Goal: Task Accomplishment & Management: Use online tool/utility

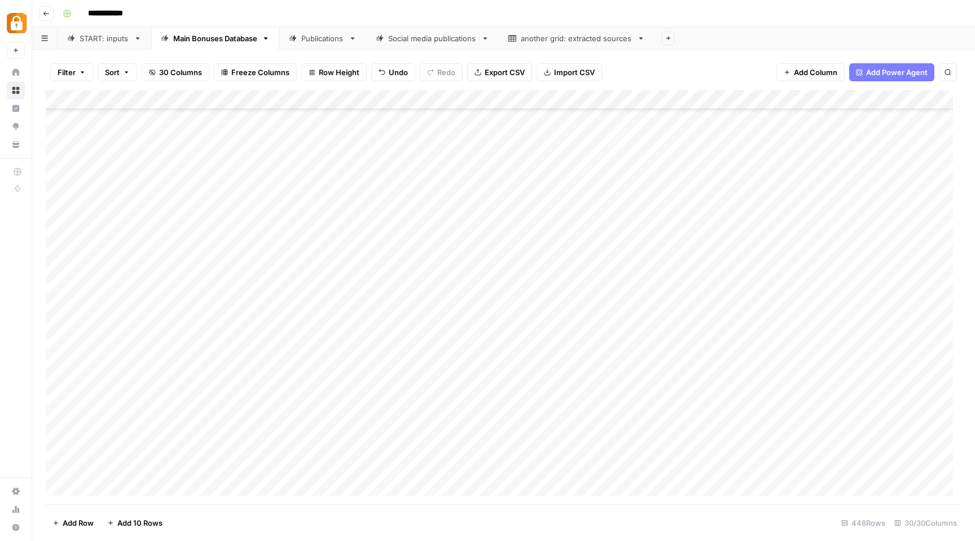
scroll to position [7990, 0]
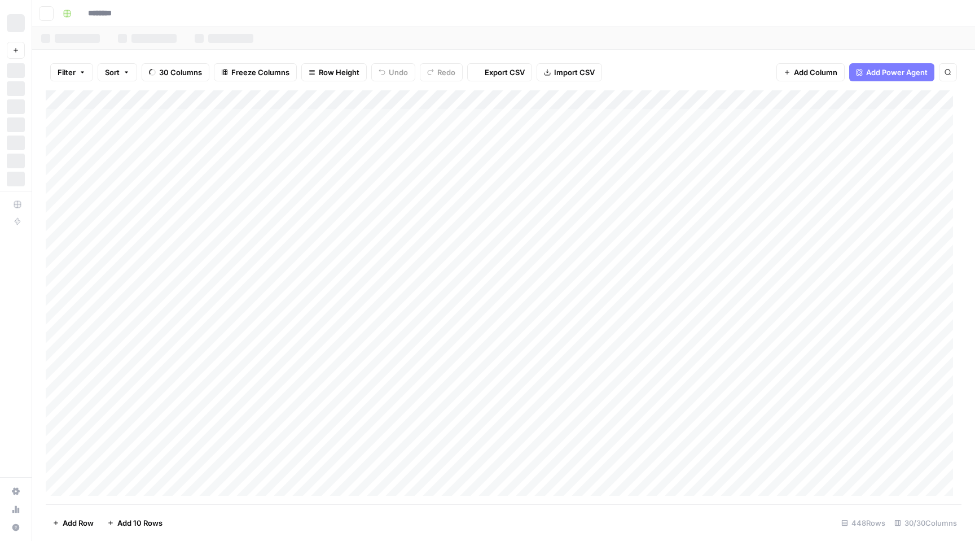
type input "**********"
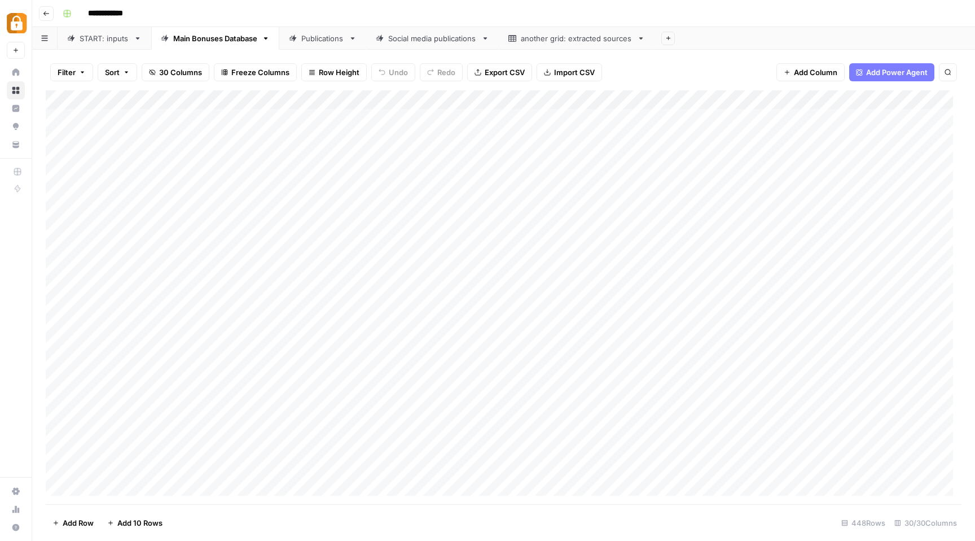
click at [98, 41] on div "START: inputs" at bounding box center [105, 38] width 50 height 11
click at [203, 45] on link "Main Bonuses Database" at bounding box center [215, 38] width 128 height 23
click at [615, 468] on div "Add Column" at bounding box center [504, 297] width 916 height 414
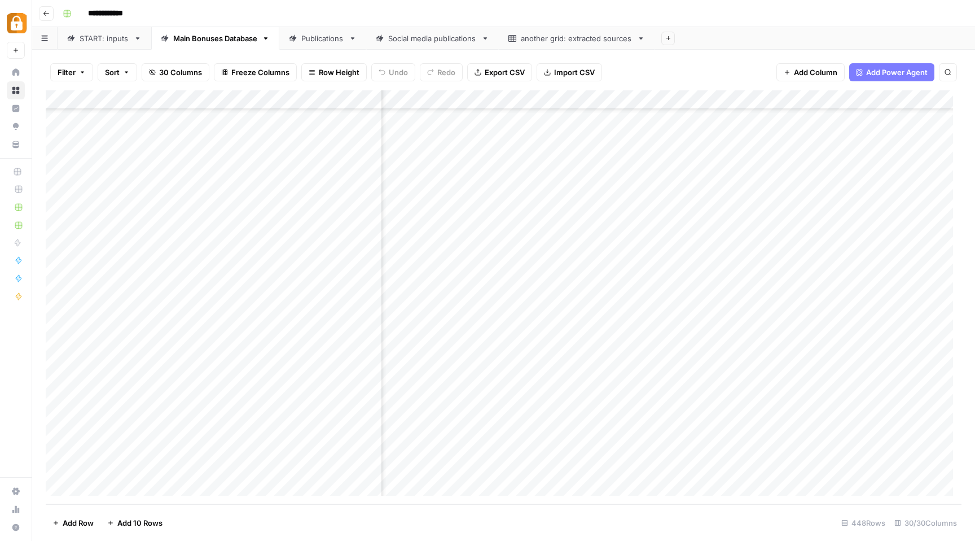
scroll to position [8228, 2161]
click at [567, 468] on div "Add Column" at bounding box center [504, 297] width 916 height 414
click at [694, 466] on div "Add Column" at bounding box center [504, 297] width 916 height 414
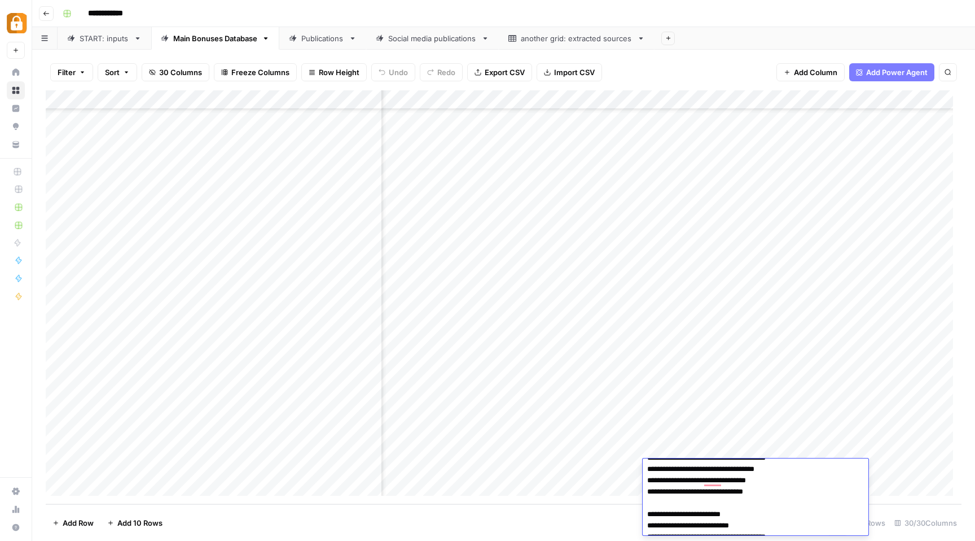
scroll to position [34, 0]
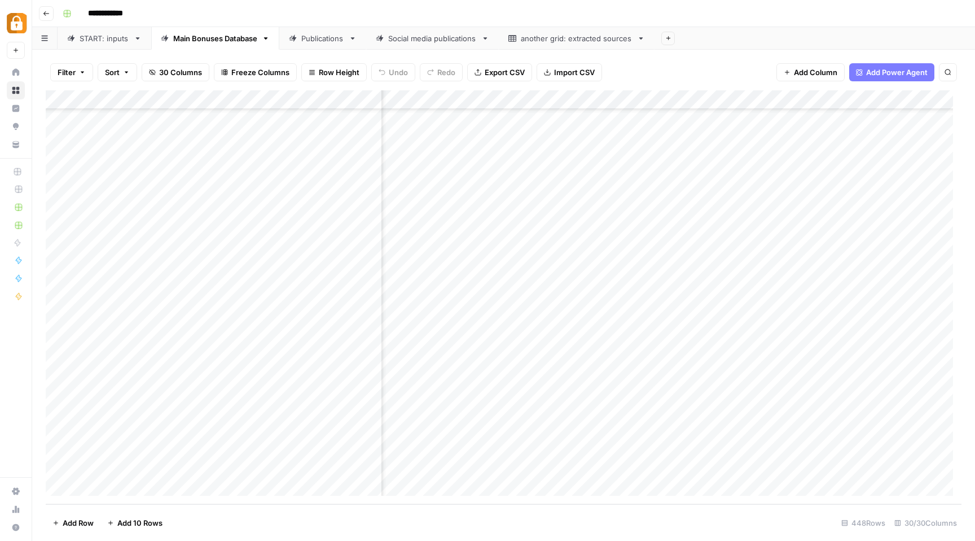
click at [307, 42] on div "Publications" at bounding box center [322, 38] width 43 height 11
click at [60, 408] on div "Add Column" at bounding box center [504, 297] width 916 height 414
click at [56, 428] on div "Add Column" at bounding box center [504, 297] width 916 height 414
click at [56, 446] on div "Add Column" at bounding box center [504, 297] width 916 height 414
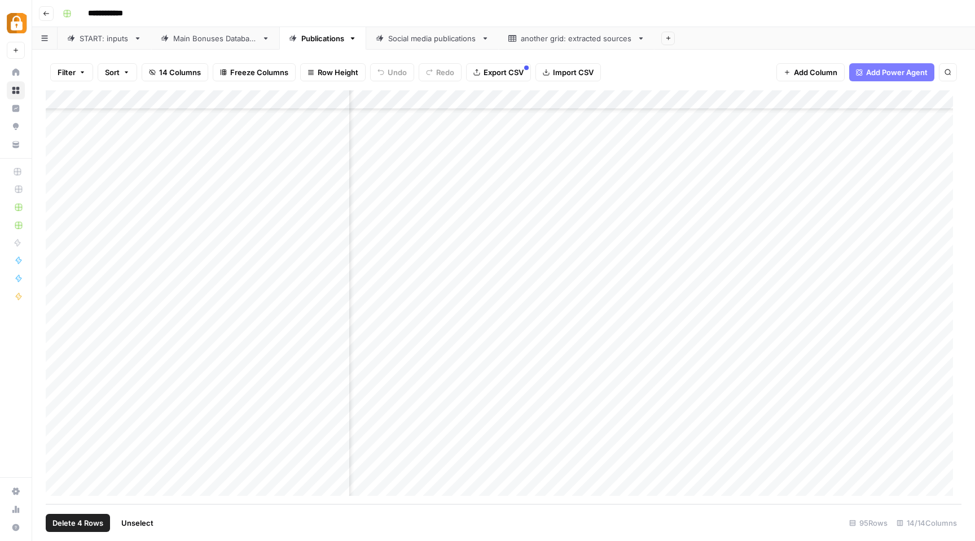
click at [62, 463] on div "Add Column" at bounding box center [504, 297] width 916 height 414
click at [67, 519] on span "Delete 4 Rows" at bounding box center [77, 522] width 51 height 11
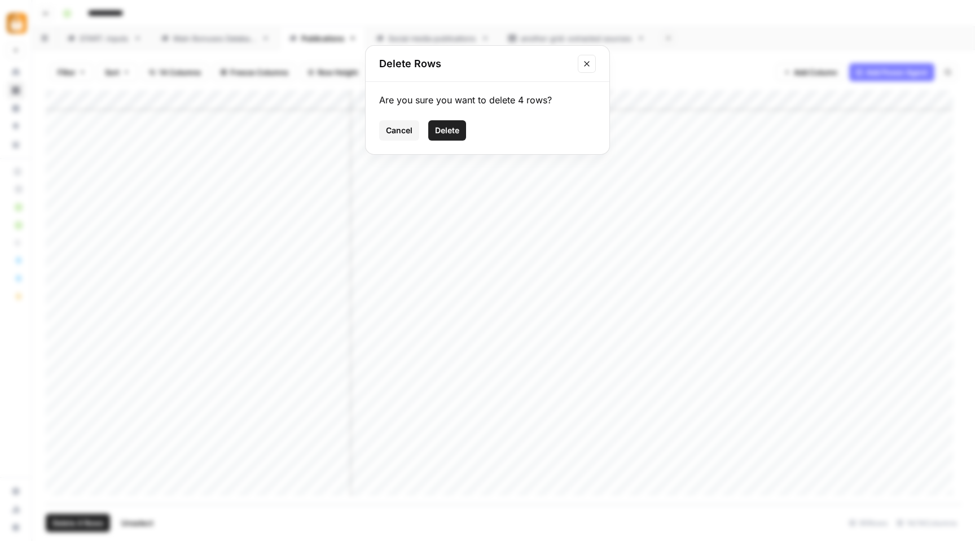
click at [455, 132] on span "Delete" at bounding box center [447, 130] width 24 height 11
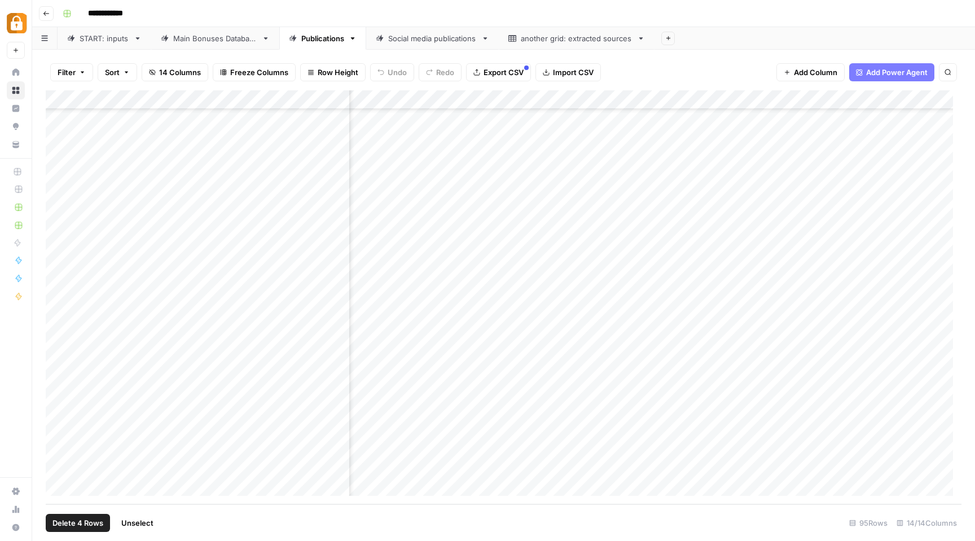
scroll to position [1378, 156]
click at [229, 39] on div "Main Bonuses Database" at bounding box center [215, 38] width 84 height 11
click at [424, 472] on div "Add Column" at bounding box center [504, 297] width 916 height 414
type textarea "**********"
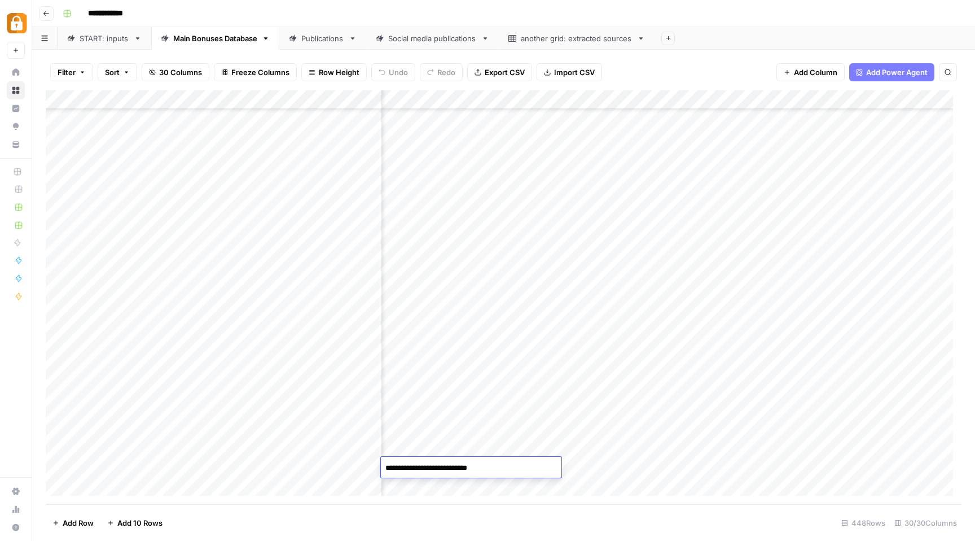
scroll to position [8229, 1924]
click at [872, 468] on div "Add Column" at bounding box center [504, 297] width 916 height 414
click at [309, 41] on div "Publications" at bounding box center [322, 38] width 43 height 11
click at [111, 42] on div "START: inputs" at bounding box center [105, 38] width 50 height 11
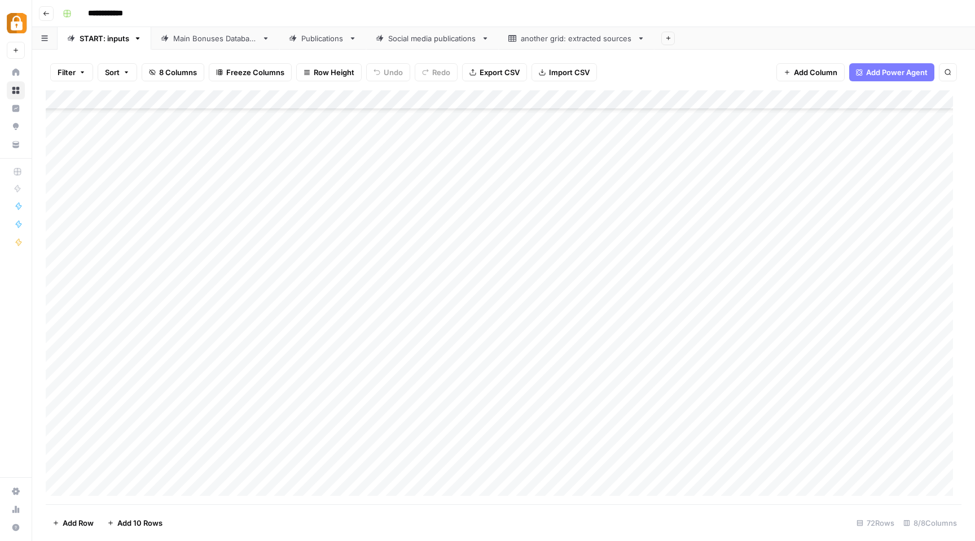
scroll to position [1014, 0]
click at [424, 427] on div "Add Column" at bounding box center [504, 297] width 916 height 414
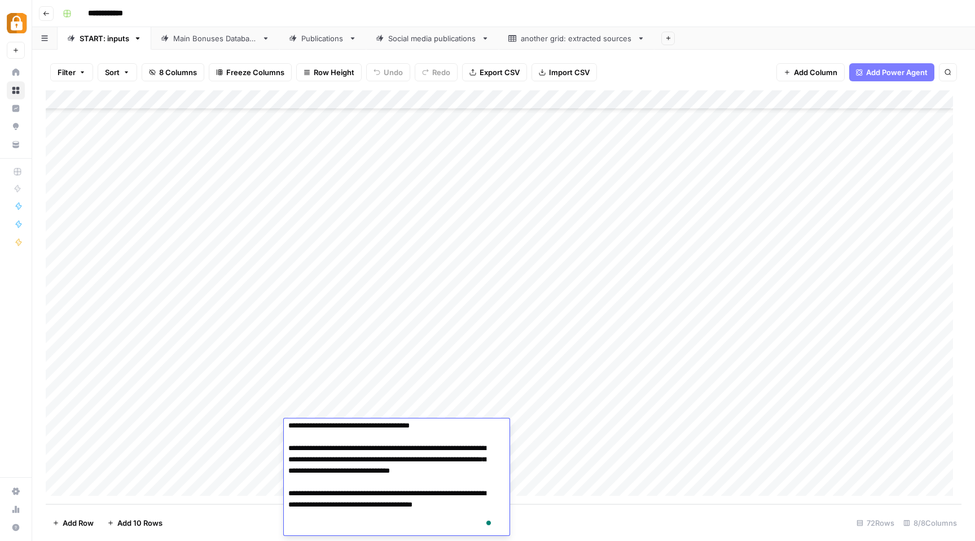
scroll to position [94, 0]
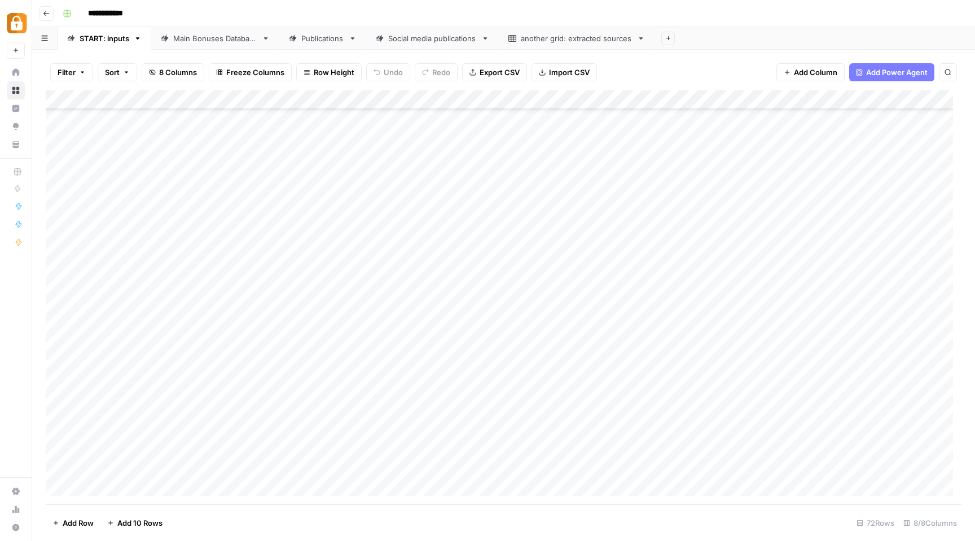
click at [630, 431] on div "Add Column" at bounding box center [504, 297] width 916 height 414
click at [345, 427] on div "Add Column" at bounding box center [504, 297] width 916 height 414
click at [206, 37] on div "Main Bonuses Database" at bounding box center [215, 38] width 84 height 11
drag, startPoint x: 381, startPoint y: 97, endPoint x: 515, endPoint y: 99, distance: 134.4
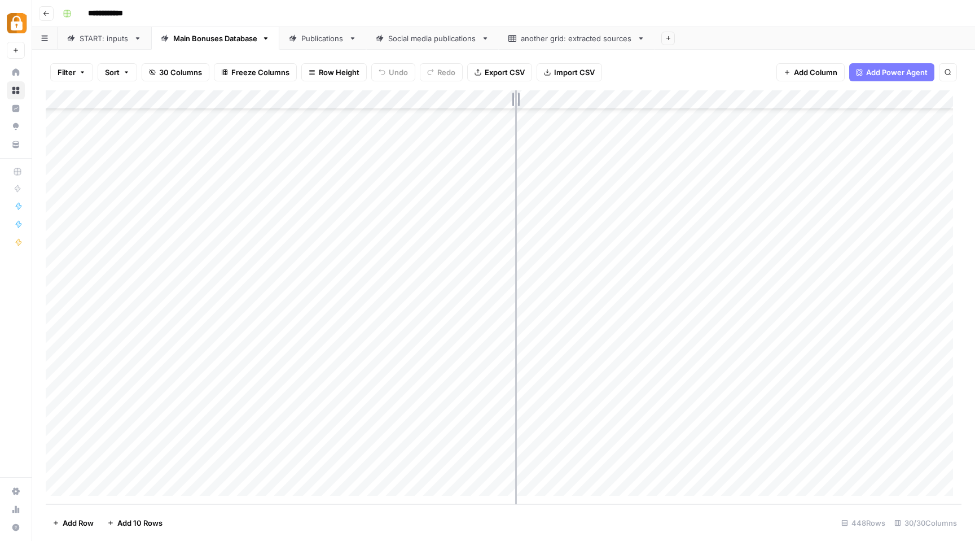
click at [515, 99] on div "Add Column" at bounding box center [504, 297] width 916 height 414
click at [380, 465] on div "Add Column" at bounding box center [504, 297] width 916 height 414
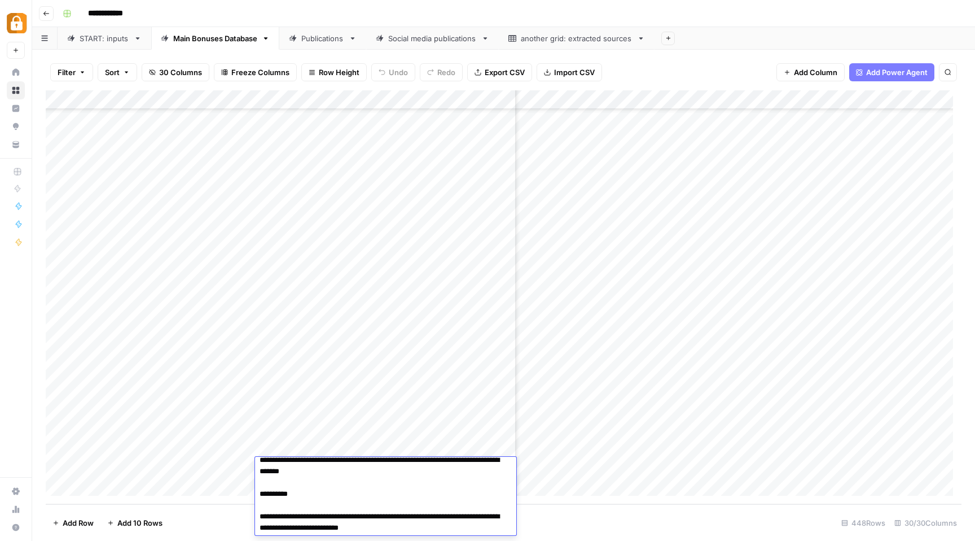
scroll to position [0, 0]
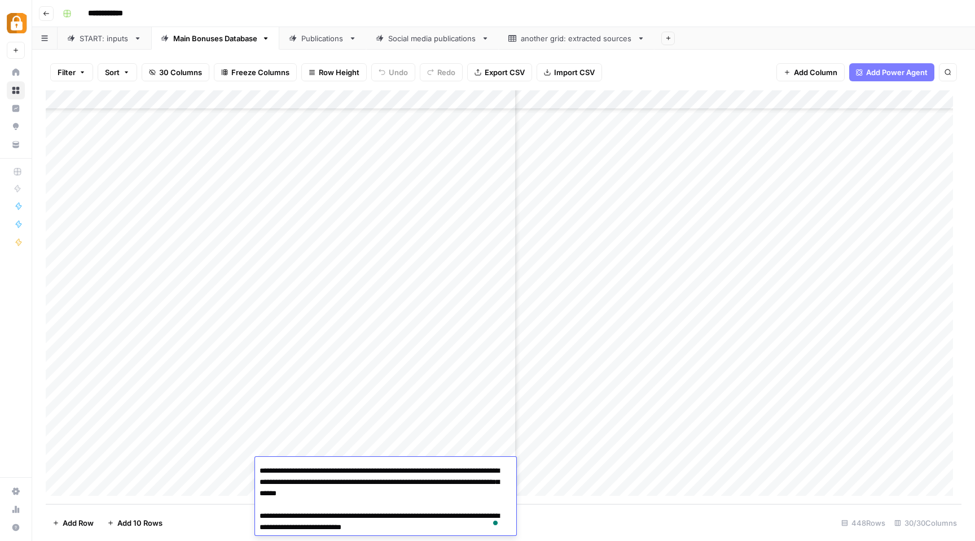
click at [321, 39] on div "Publications" at bounding box center [322, 38] width 43 height 11
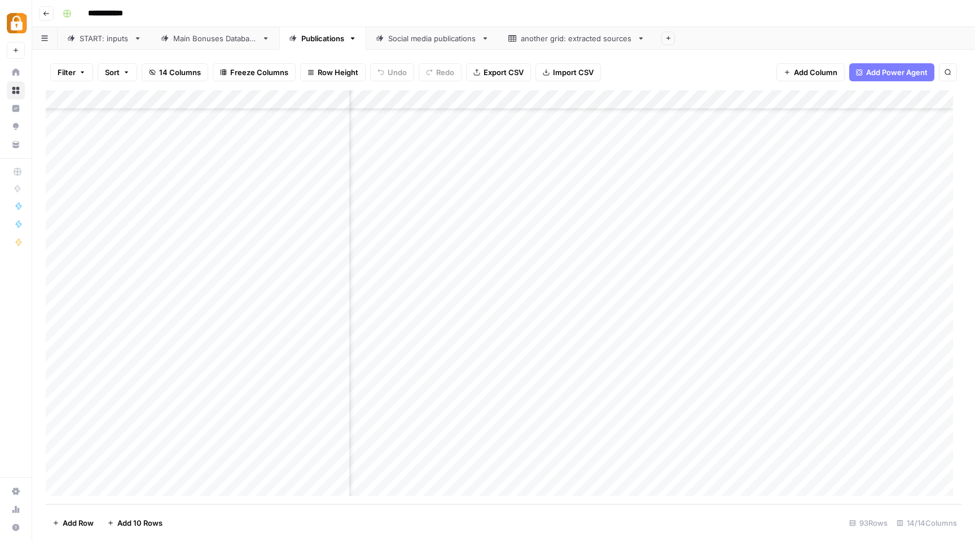
click at [668, 446] on div "Add Column" at bounding box center [504, 297] width 916 height 414
click at [667, 465] on div "Add Column" at bounding box center [504, 297] width 916 height 414
click at [610, 449] on div "Add Column" at bounding box center [504, 297] width 916 height 414
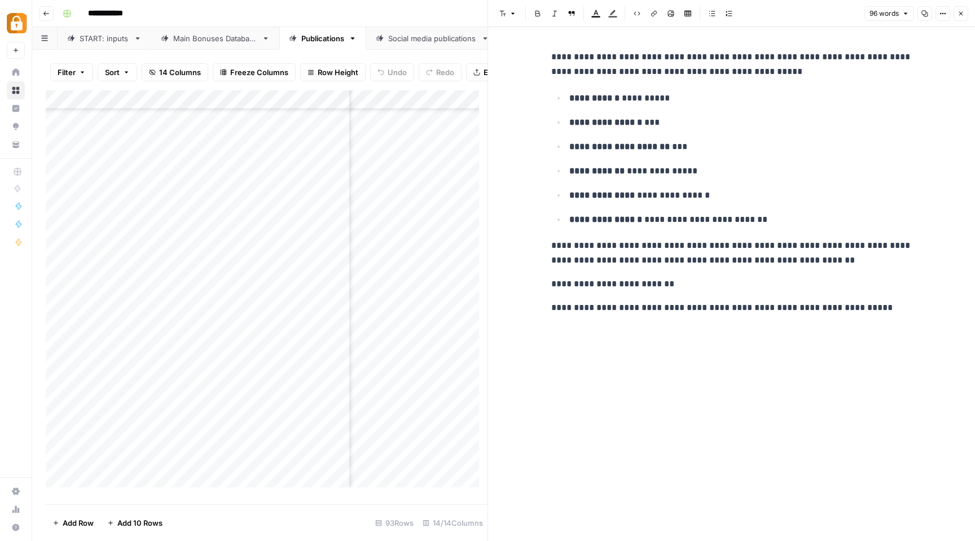
click at [962, 14] on icon "button" at bounding box center [962, 14] width 4 height 4
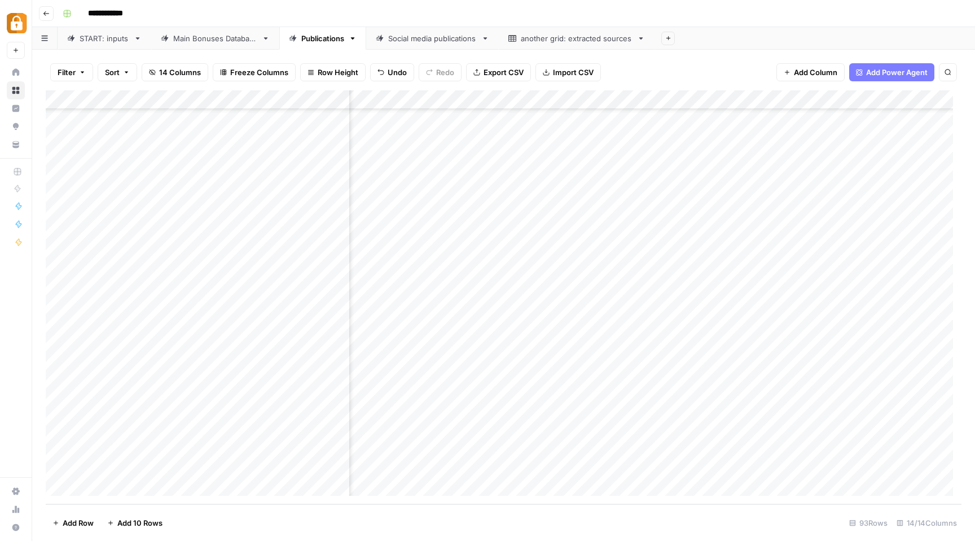
scroll to position [1415, 978]
click at [708, 452] on div "Add Column" at bounding box center [504, 297] width 916 height 414
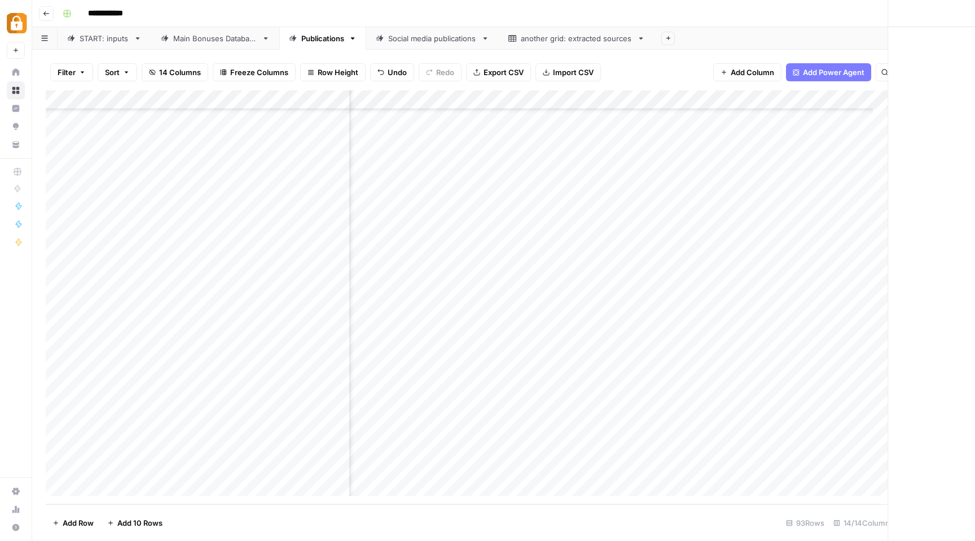
click at [708, 452] on div at bounding box center [658, 449] width 221 height 21
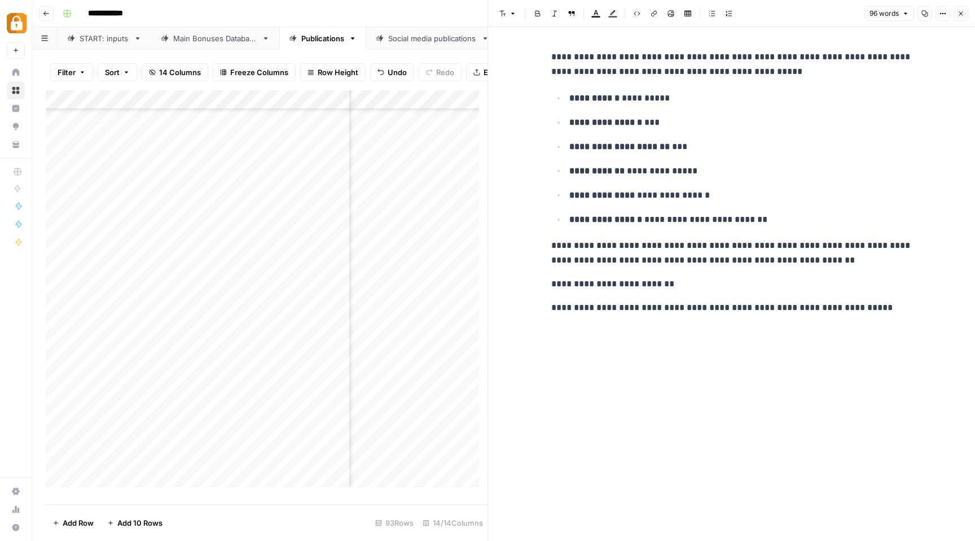
click at [959, 11] on icon "button" at bounding box center [961, 13] width 7 height 7
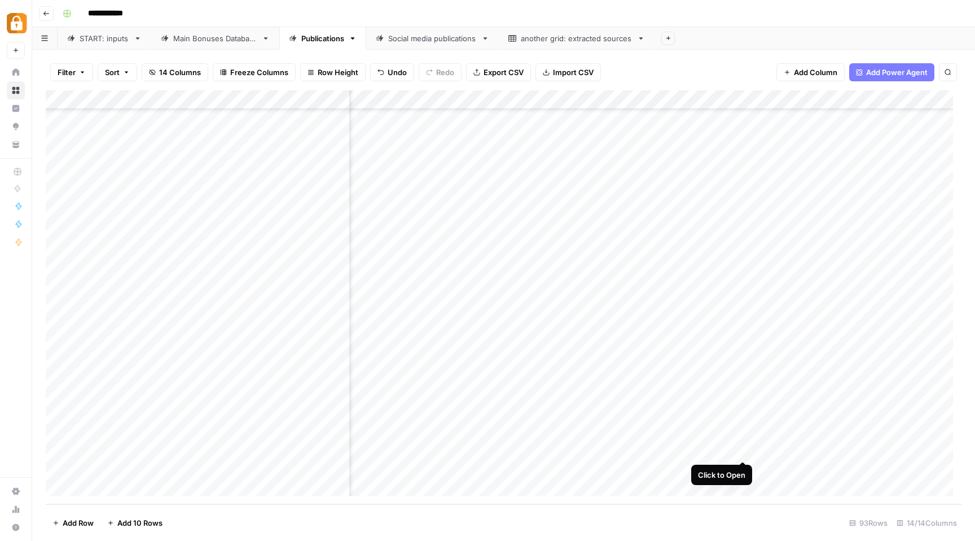
click at [742, 448] on div "Add Column" at bounding box center [504, 297] width 916 height 414
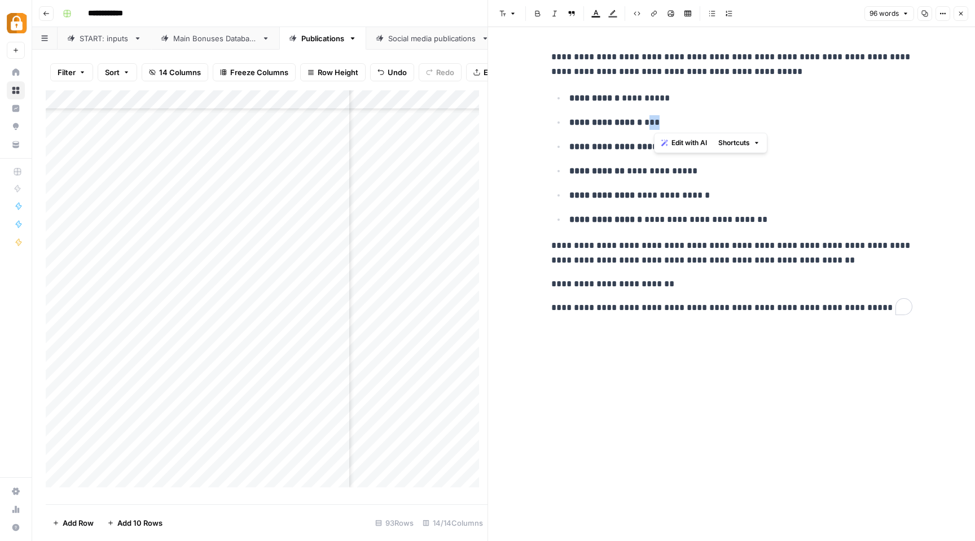
drag, startPoint x: 654, startPoint y: 120, endPoint x: 668, endPoint y: 120, distance: 13.5
click at [668, 120] on p "**********" at bounding box center [740, 122] width 343 height 15
click at [602, 151] on strong "**********" at bounding box center [619, 146] width 100 height 8
drag, startPoint x: 676, startPoint y: 148, endPoint x: 694, endPoint y: 147, distance: 18.1
click at [694, 147] on p "**********" at bounding box center [740, 146] width 343 height 15
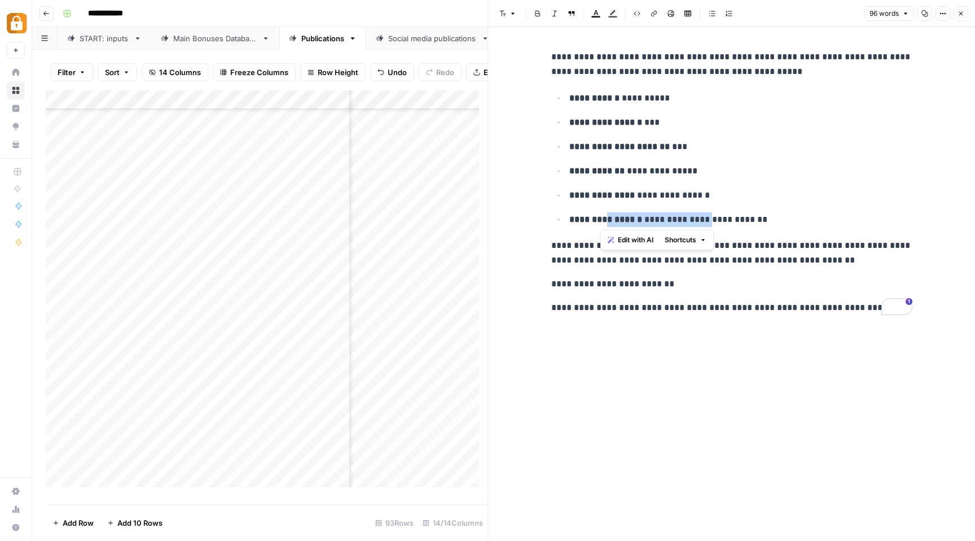
drag, startPoint x: 601, startPoint y: 220, endPoint x: 696, endPoint y: 217, distance: 95.4
click at [696, 217] on p "**********" at bounding box center [740, 219] width 343 height 15
click at [785, 290] on p "**********" at bounding box center [731, 284] width 361 height 15
click at [963, 11] on icon "button" at bounding box center [961, 13] width 7 height 7
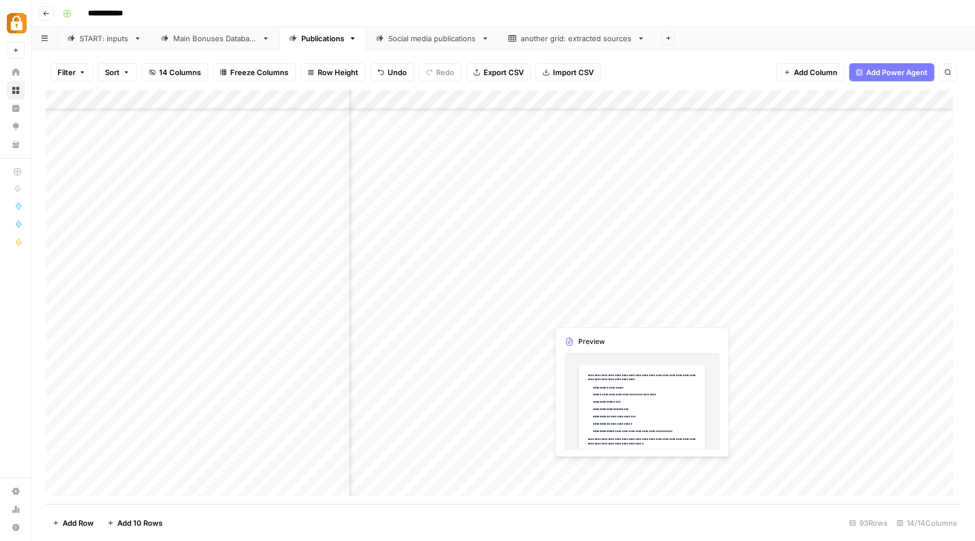
click at [649, 473] on div "Add Column" at bounding box center [504, 297] width 916 height 414
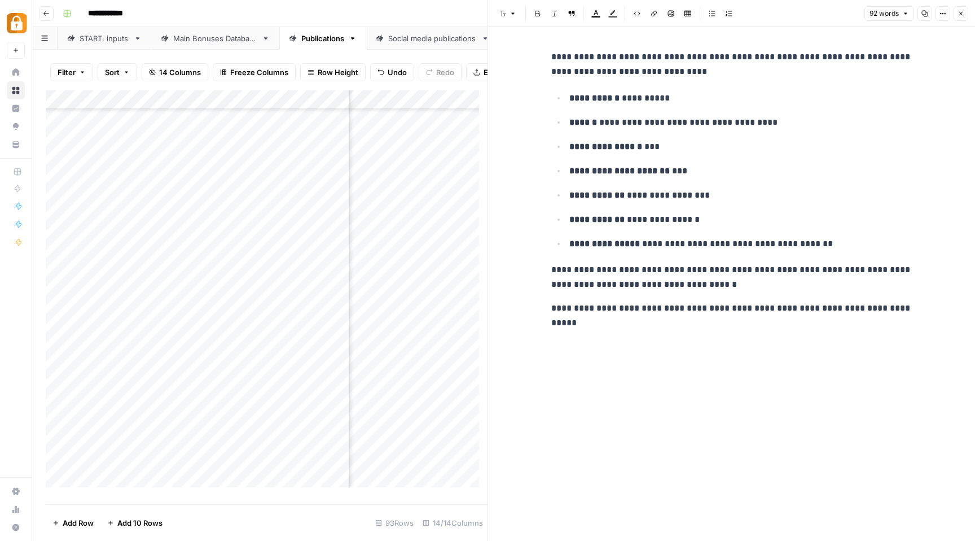
click at [960, 10] on icon "button" at bounding box center [961, 13] width 7 height 7
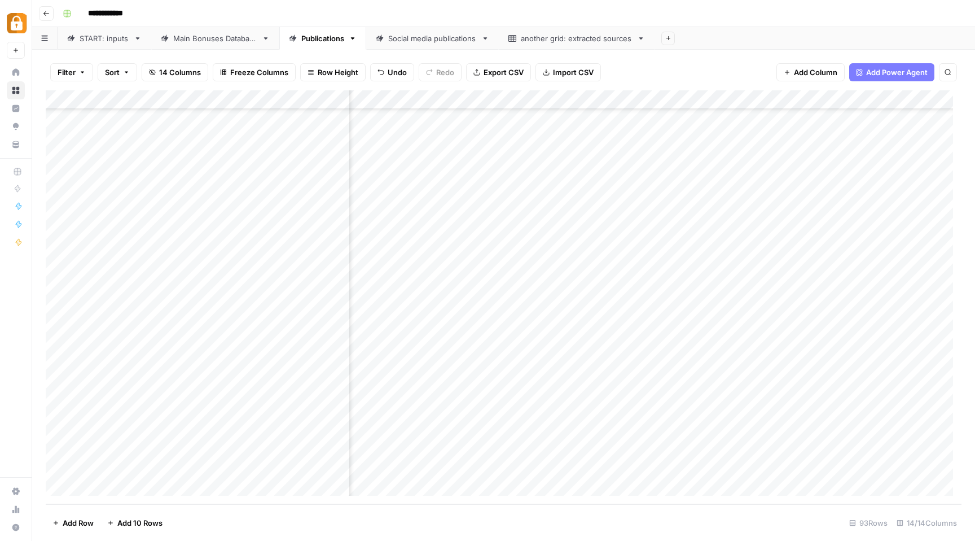
click at [257, 43] on div "Main Bonuses Database" at bounding box center [215, 38] width 84 height 11
click at [395, 467] on div "Add Column" at bounding box center [504, 297] width 916 height 414
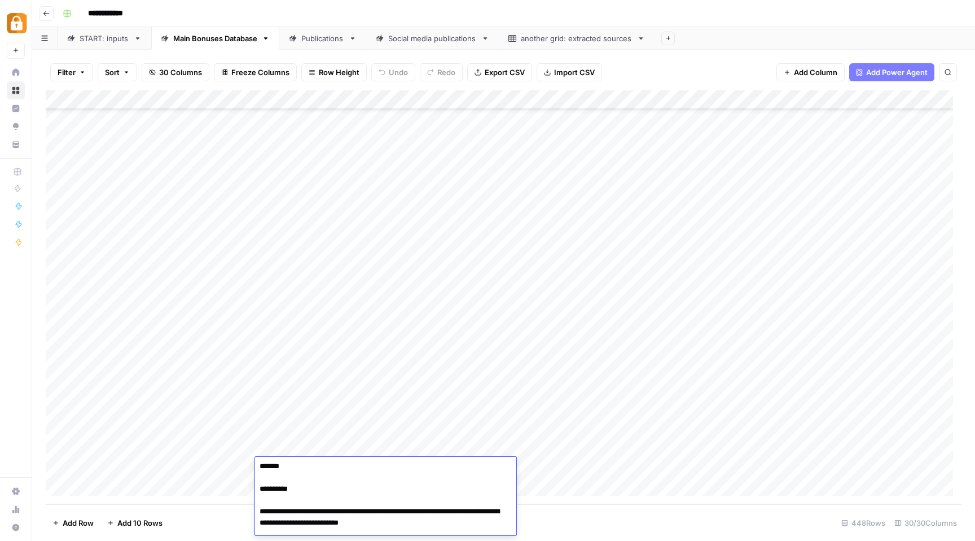
scroll to position [46, 0]
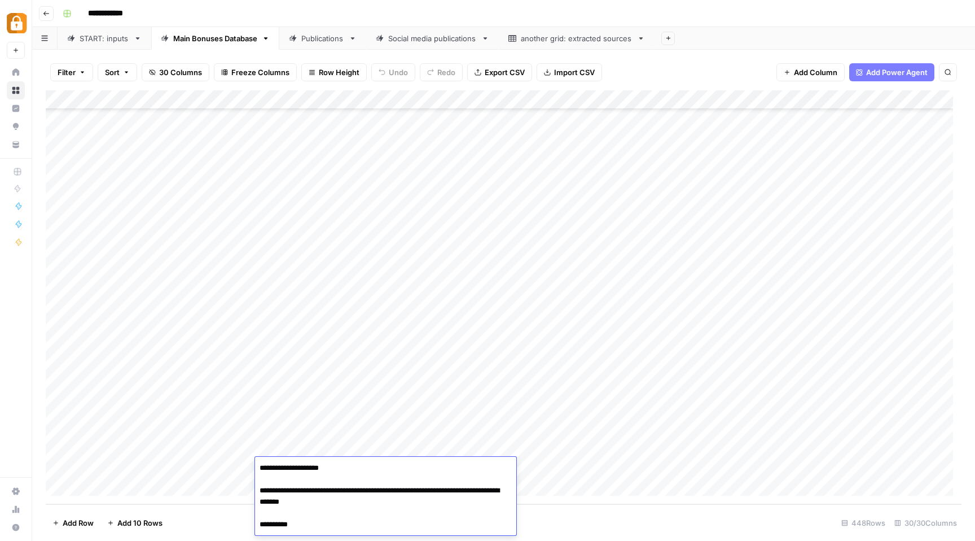
drag, startPoint x: 308, startPoint y: 502, endPoint x: 354, endPoint y: 505, distance: 46.4
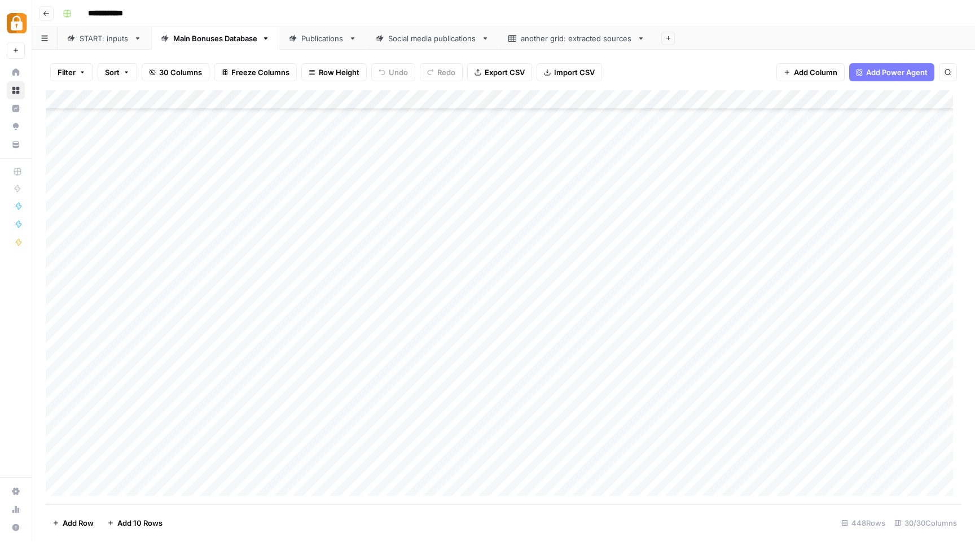
click at [320, 42] on div "Publications" at bounding box center [322, 38] width 43 height 11
click at [436, 45] on link "Social media publications" at bounding box center [432, 38] width 133 height 23
click at [309, 43] on div "Publications" at bounding box center [322, 38] width 43 height 11
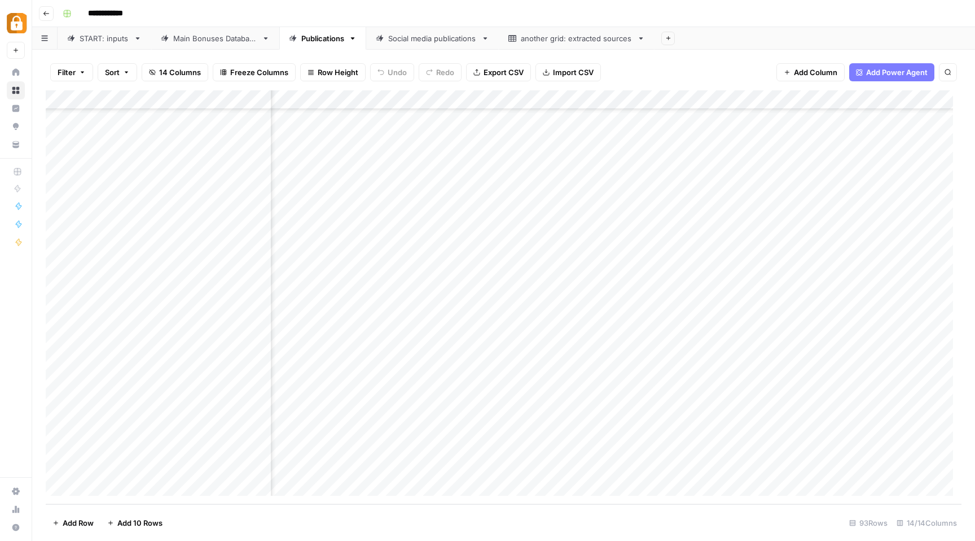
scroll to position [1417, 1354]
click at [466, 463] on div "Add Column" at bounding box center [504, 297] width 916 height 414
click at [545, 470] on div "Add Column" at bounding box center [504, 297] width 916 height 414
click at [551, 468] on div "Add Column" at bounding box center [504, 297] width 916 height 414
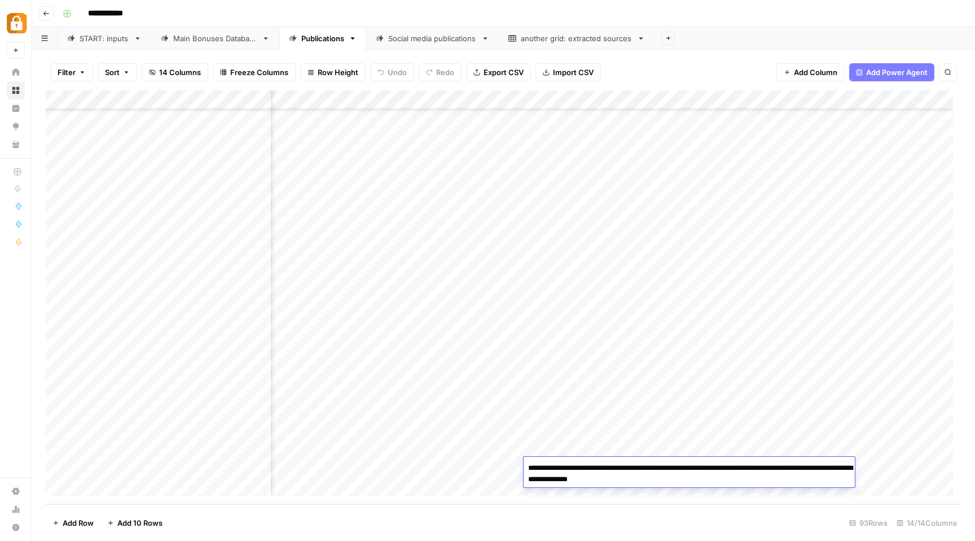
click at [551, 468] on textarea "**********" at bounding box center [689, 473] width 331 height 27
click at [432, 422] on div "Add Column" at bounding box center [504, 297] width 916 height 414
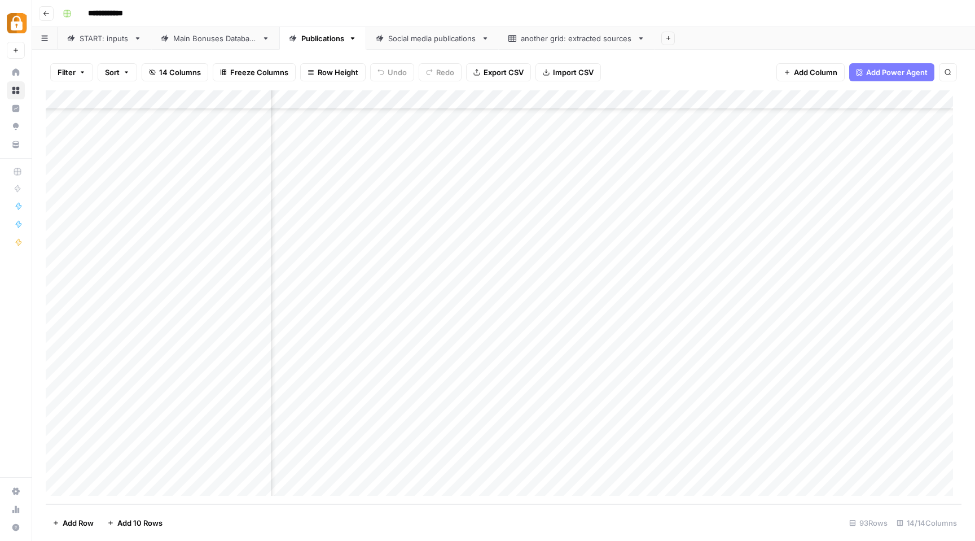
scroll to position [1417, 1647]
click at [649, 467] on div "Add Column" at bounding box center [504, 297] width 916 height 414
click at [649, 446] on div "Add Column" at bounding box center [504, 297] width 916 height 414
click at [199, 38] on div "Main Bonuses Database" at bounding box center [215, 38] width 84 height 11
click at [314, 42] on div "Publications" at bounding box center [322, 38] width 43 height 11
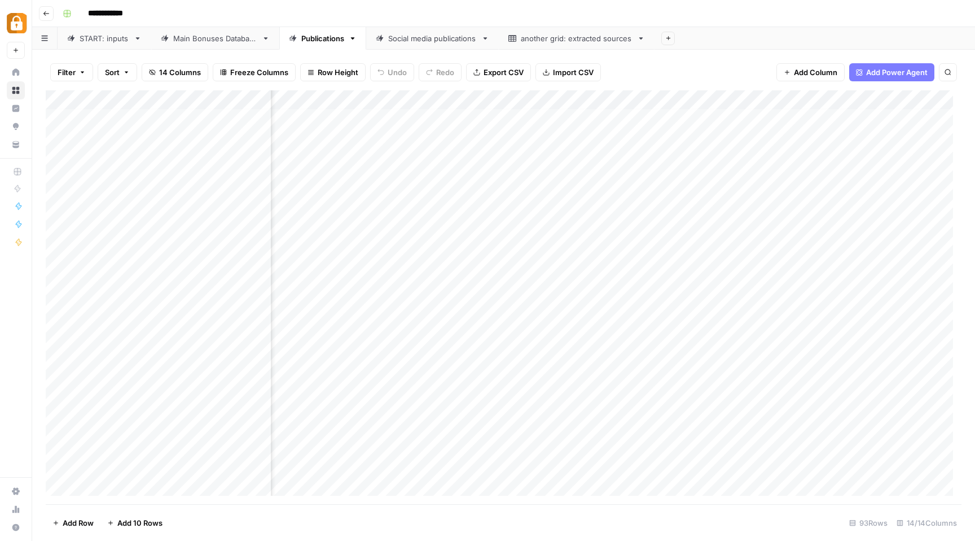
scroll to position [3, 319]
click at [213, 41] on div "Main Bonuses Database" at bounding box center [215, 38] width 84 height 11
click at [588, 103] on div "Add Column" at bounding box center [504, 297] width 916 height 414
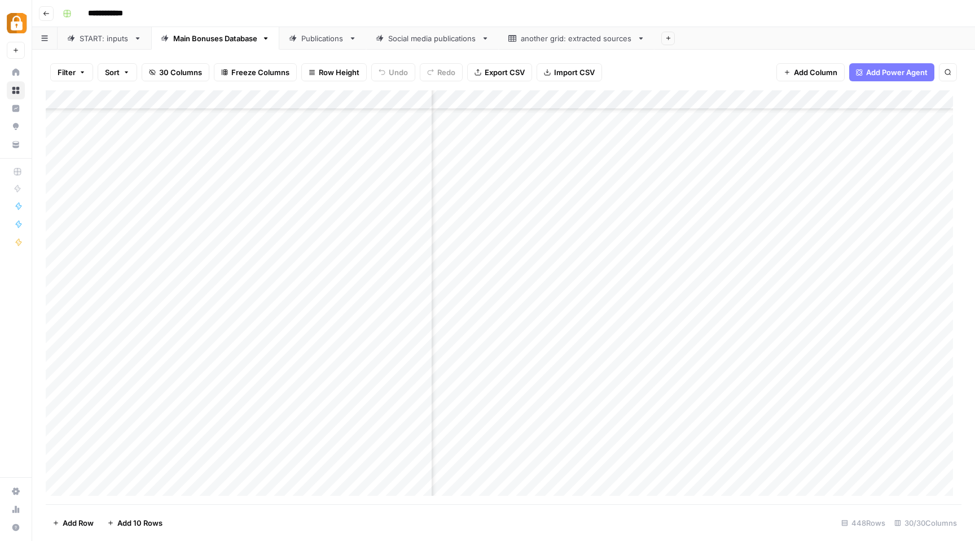
drag, startPoint x: 603, startPoint y: 106, endPoint x: 516, endPoint y: 108, distance: 86.9
click at [516, 108] on div "Add Column" at bounding box center [504, 297] width 916 height 414
click at [580, 238] on div "Add Column" at bounding box center [504, 297] width 916 height 414
click at [577, 241] on div "Add Column" at bounding box center [504, 297] width 916 height 414
type textarea "*******"
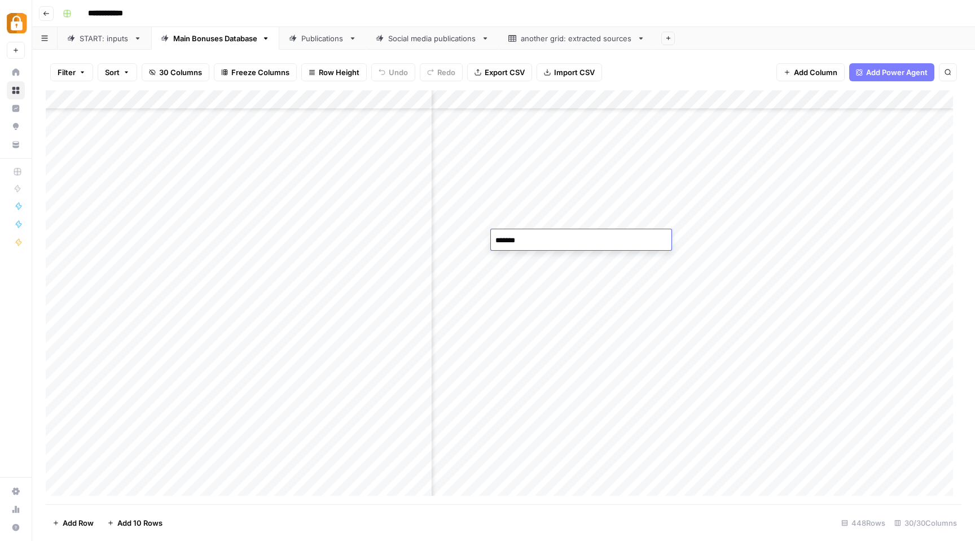
click at [707, 242] on div "Add Column" at bounding box center [504, 297] width 916 height 414
click at [696, 240] on div "Add Column" at bounding box center [504, 297] width 916 height 414
click at [696, 239] on textarea "***" at bounding box center [754, 241] width 181 height 16
click at [695, 240] on textarea "***" at bounding box center [754, 241] width 181 height 16
type textarea "*"
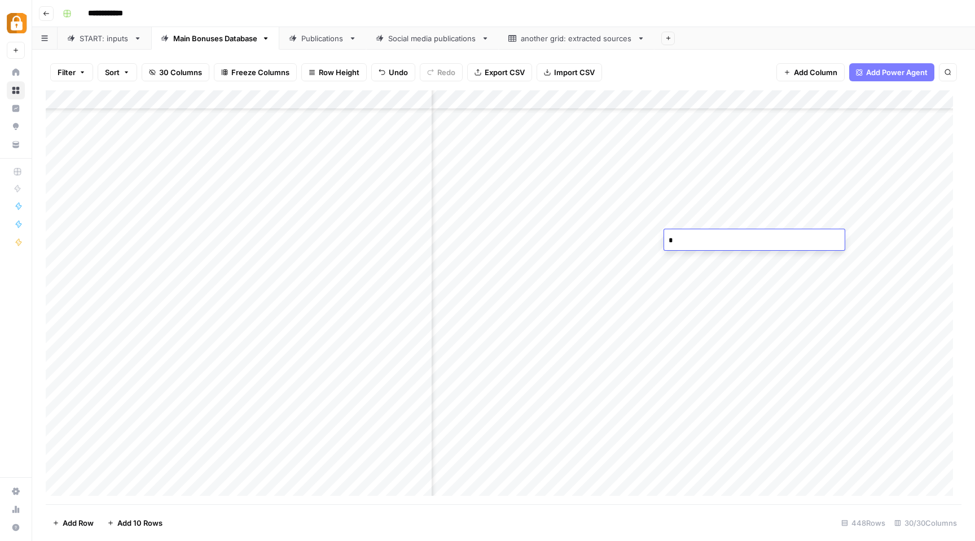
click at [877, 246] on div "Add Column" at bounding box center [504, 297] width 916 height 414
